Goal: Task Accomplishment & Management: Use online tool/utility

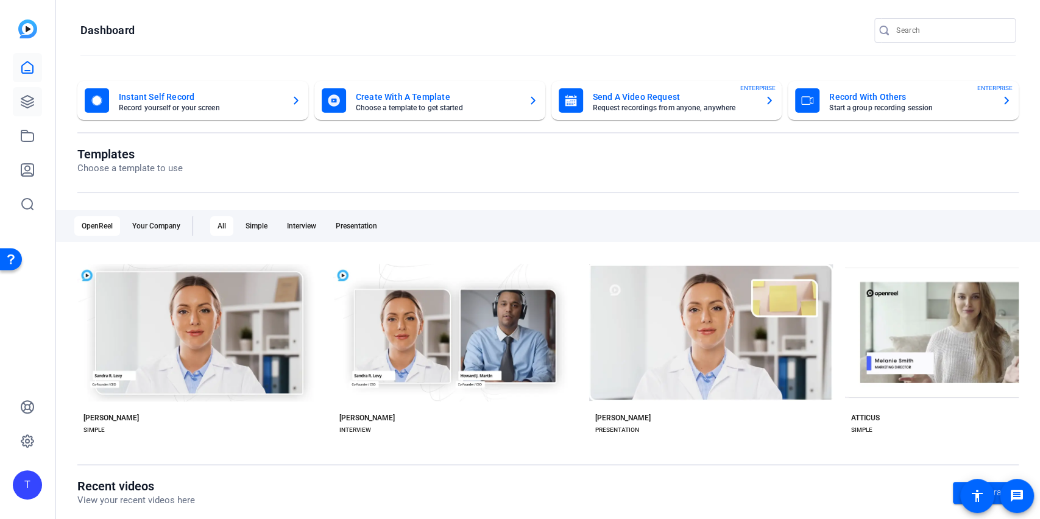
click at [29, 102] on icon at bounding box center [27, 101] width 15 height 15
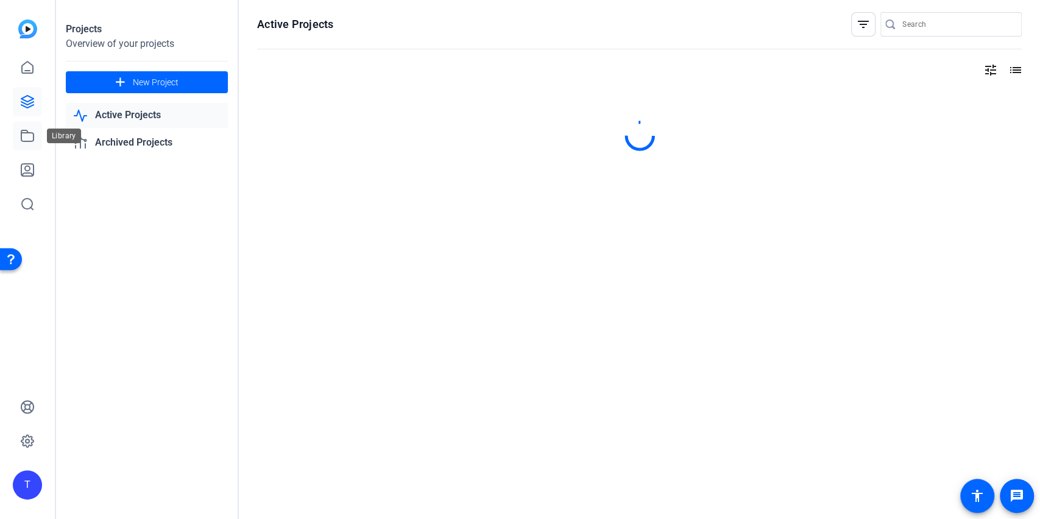
click at [30, 136] on icon at bounding box center [27, 136] width 15 height 15
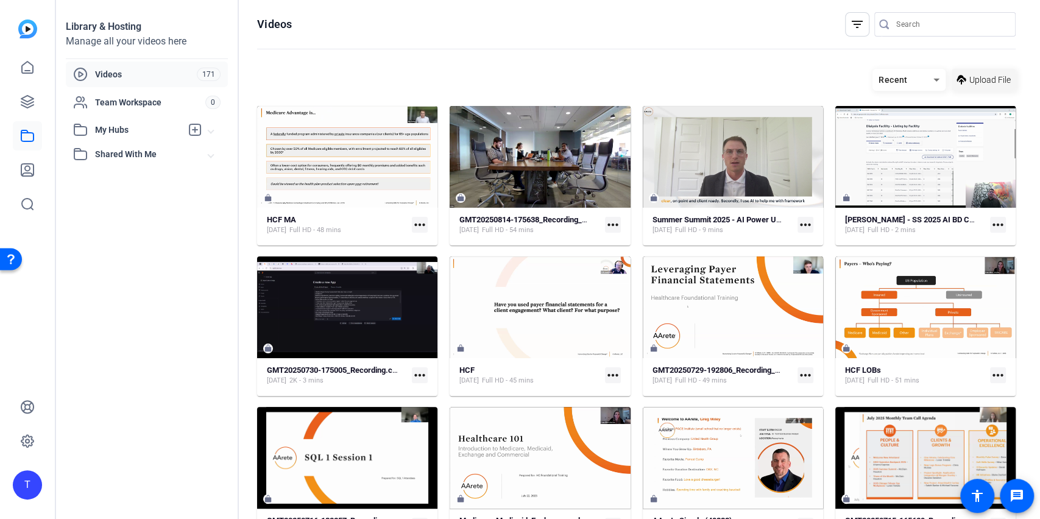
click at [984, 90] on span at bounding box center [984, 79] width 64 height 29
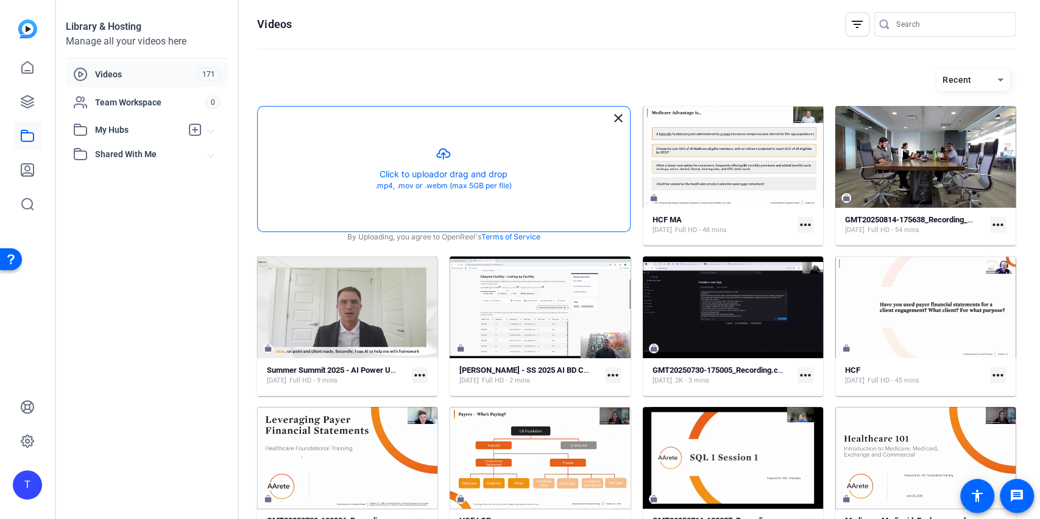
click at [445, 172] on button "button" at bounding box center [444, 169] width 372 height 125
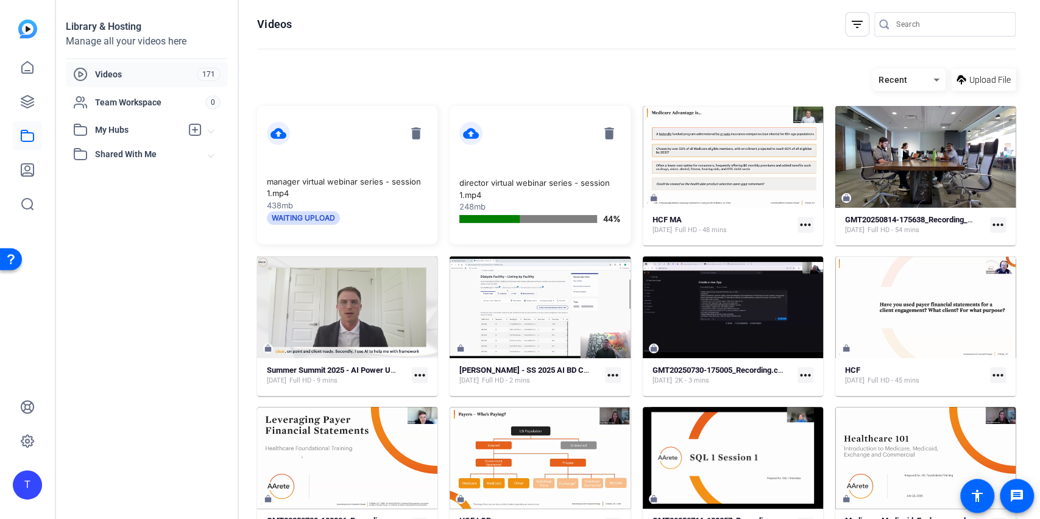
click at [210, 269] on div "Library & Hosting Manage all your videos here Videos 171 Team Workspace 0 My Hu…" at bounding box center [147, 259] width 183 height 519
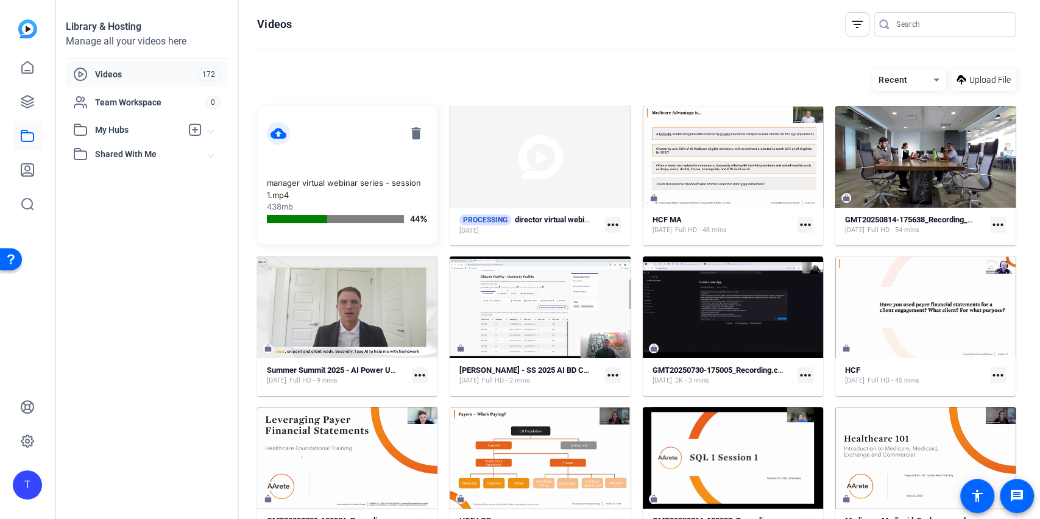
click at [202, 271] on div "Library & Hosting Manage all your videos here Videos 172 Team Workspace 0 My Hu…" at bounding box center [147, 259] width 183 height 519
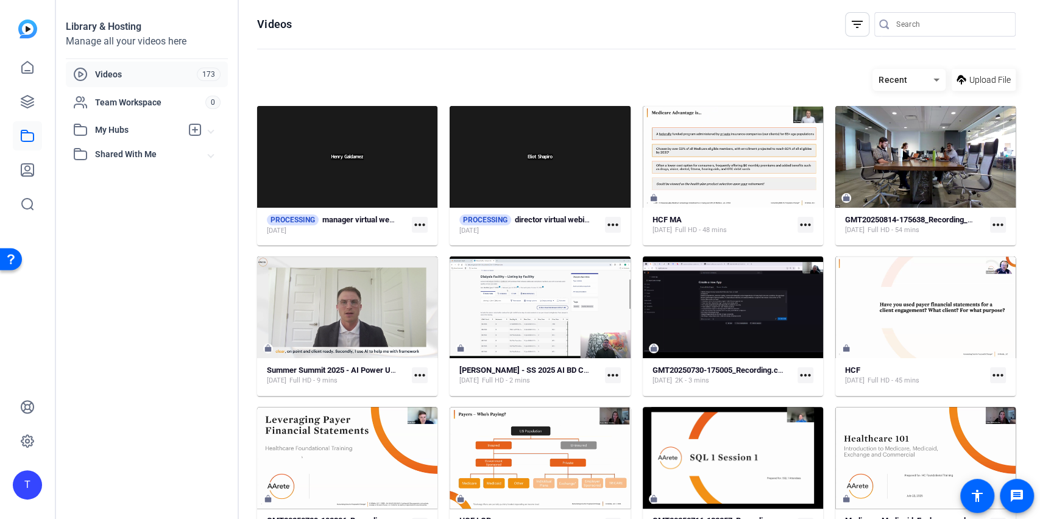
click at [732, 32] on openreel-page-title "Videos filter_list" at bounding box center [636, 24] width 758 height 24
